Goal: Find specific page/section: Find specific page/section

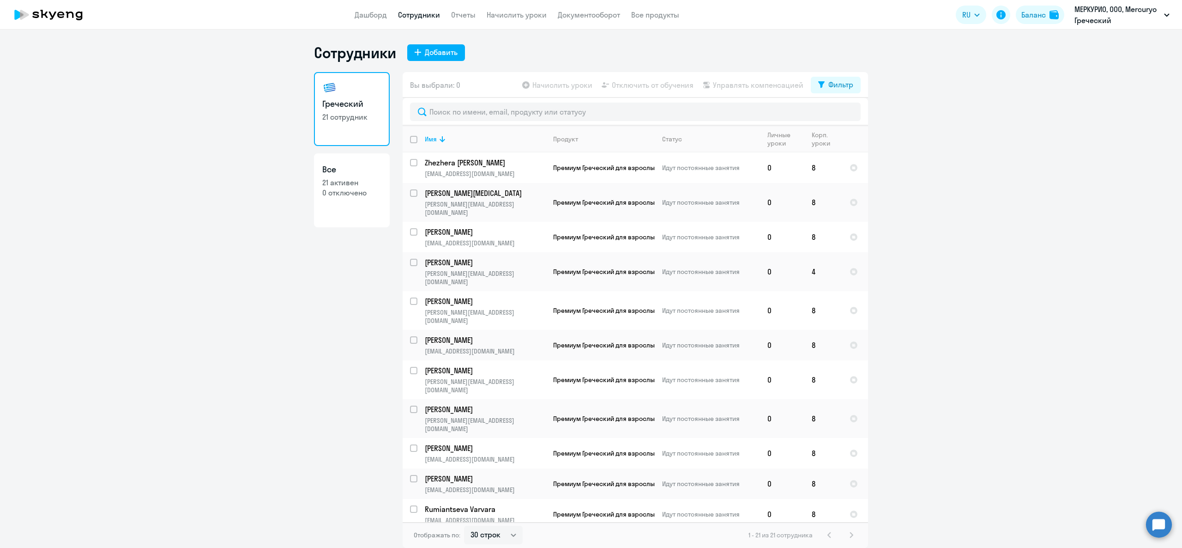
select select "30"
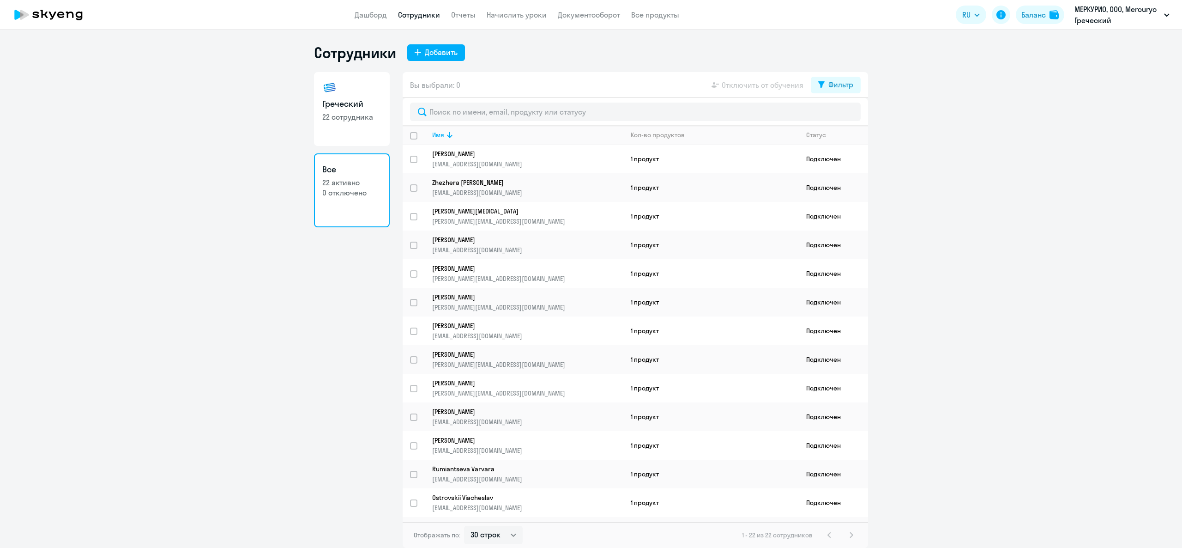
select select "30"
click at [349, 99] on h3 "Греческий" at bounding box center [351, 104] width 59 height 12
select select "30"
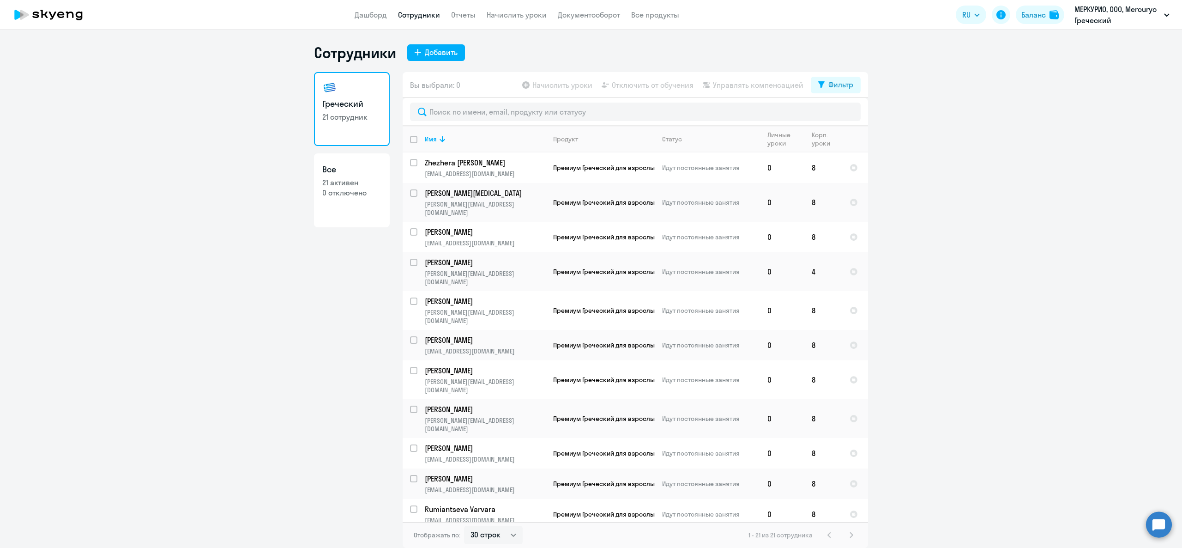
select select "30"
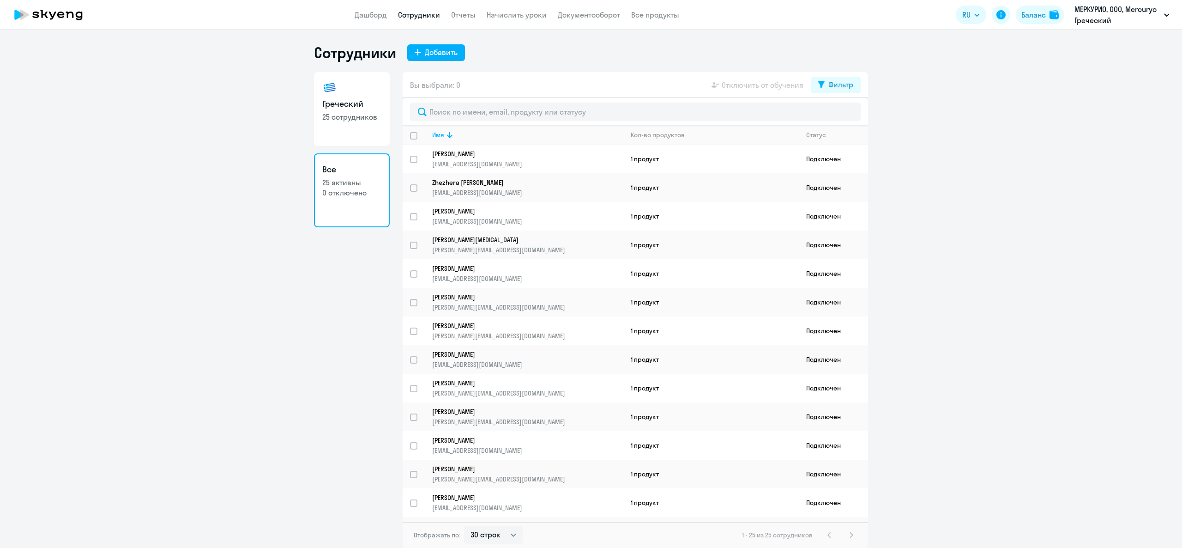
select select "30"
click at [329, 145] on link "Греческий 25 сотрудников" at bounding box center [352, 109] width 76 height 74
select select "30"
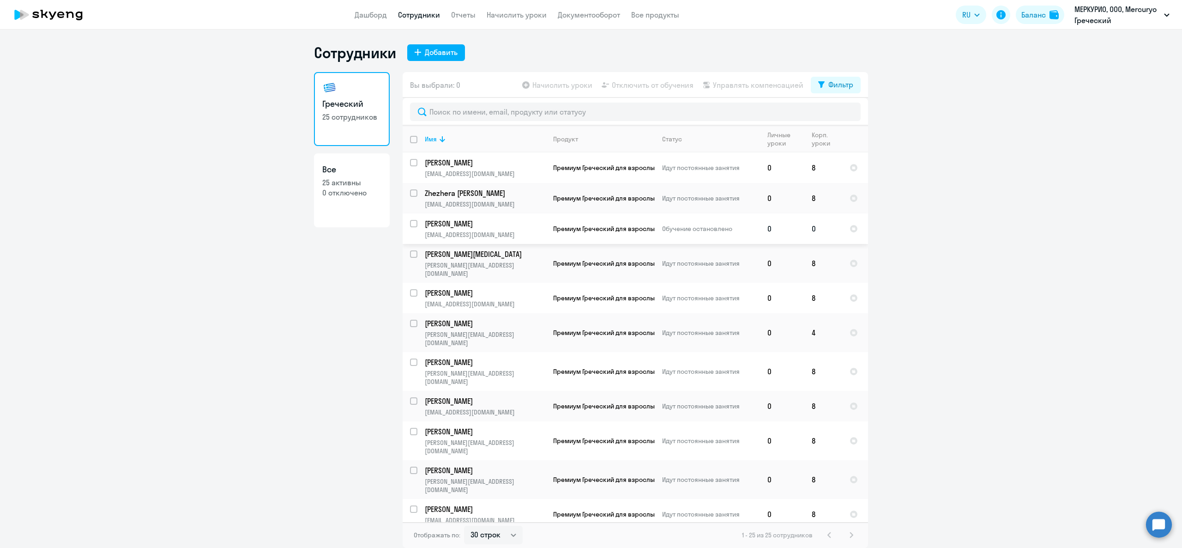
click at [429, 222] on p "[PERSON_NAME]" at bounding box center [485, 223] width 121 height 10
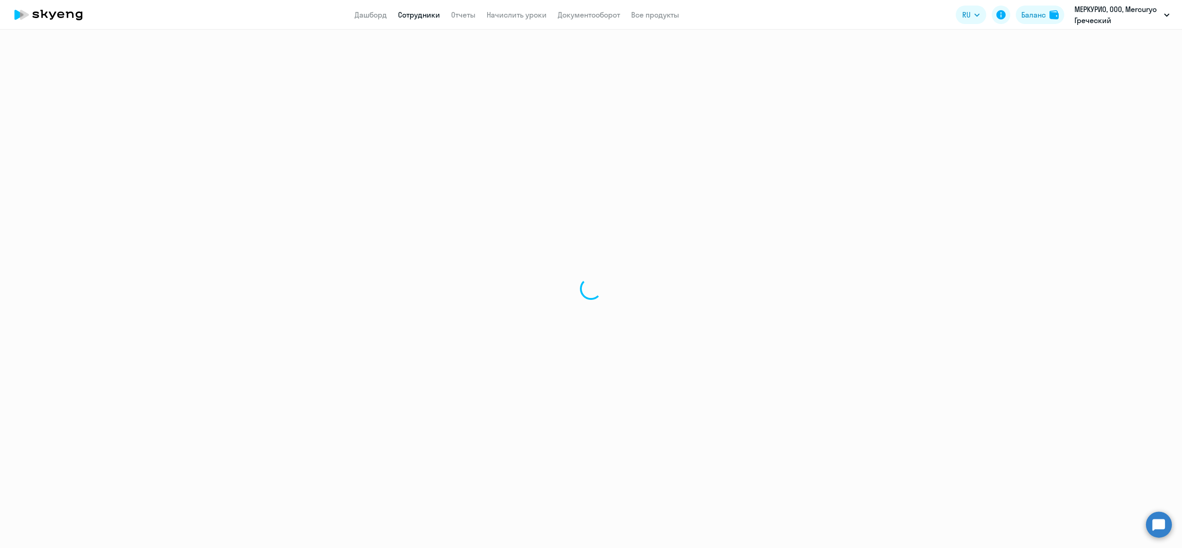
select select "greek"
